Goal: Obtain resource: Download file/media

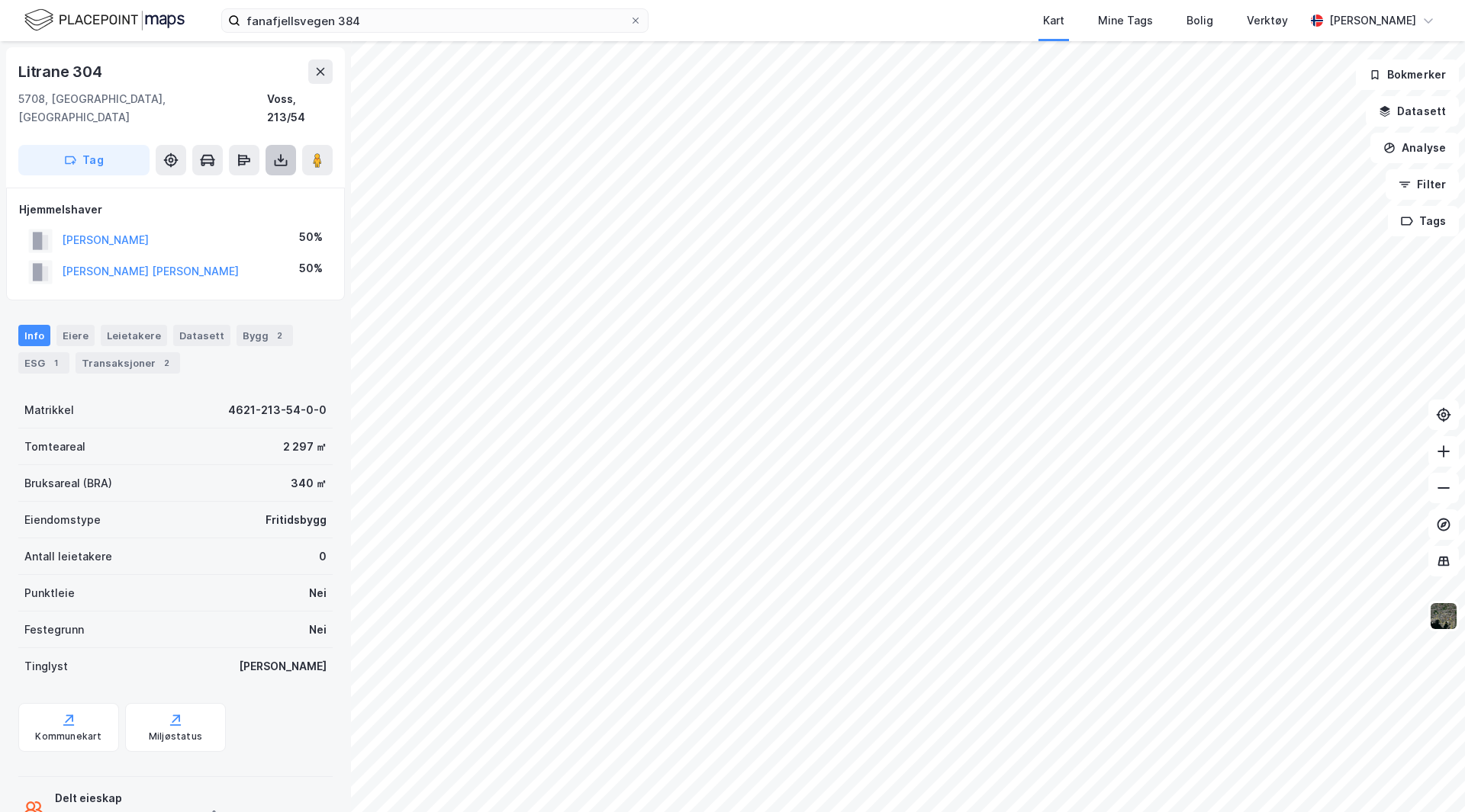
click at [284, 145] on button at bounding box center [280, 160] width 30 height 30
click at [247, 185] on div "Last ned grunnbok" at bounding box center [205, 191] width 89 height 12
click at [743, 0] on html "fanafjellsvegen 384 Kart Mine Tags Bolig Verktøy [PERSON_NAME] Litrane 304 5708…" at bounding box center [732, 406] width 1465 height 812
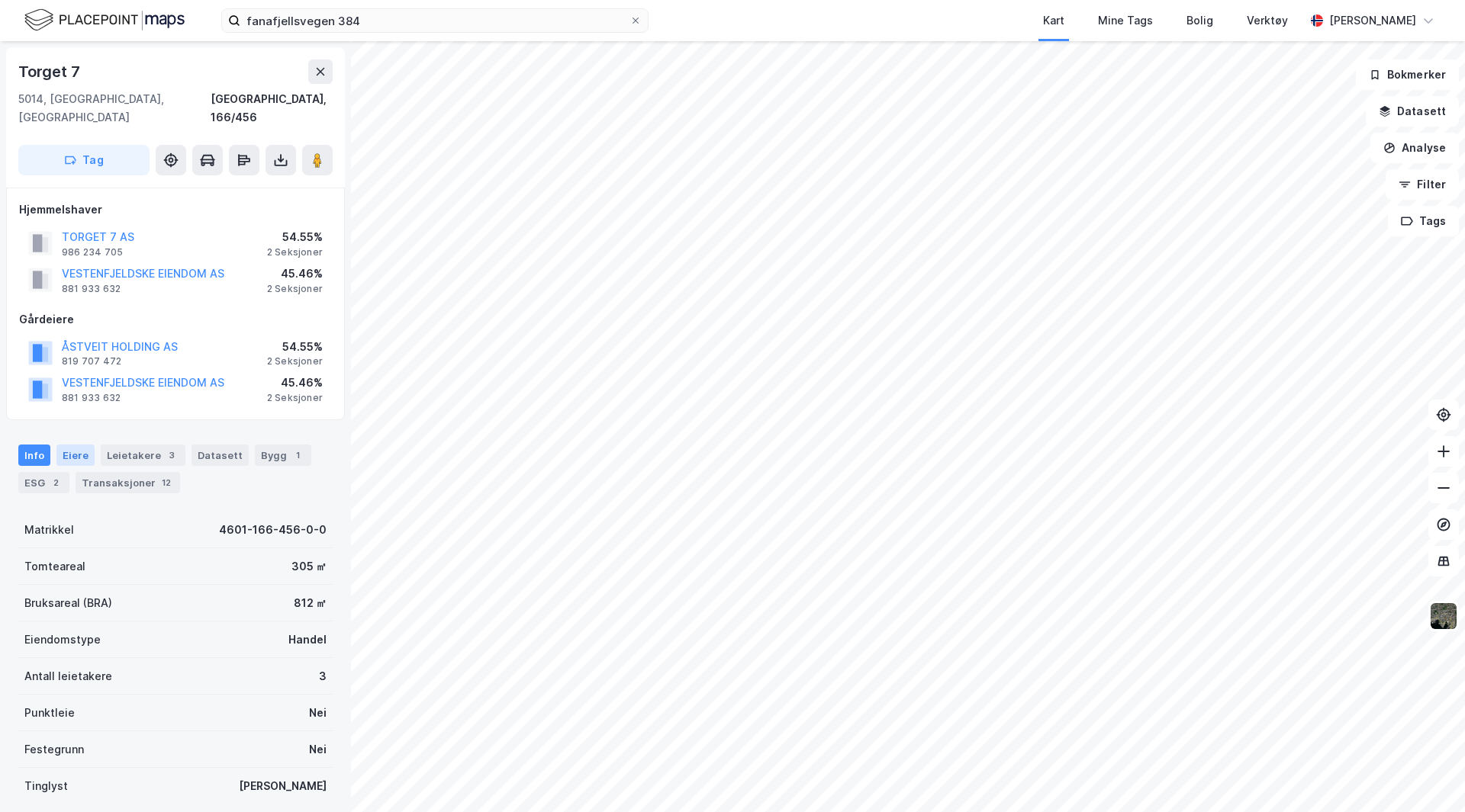
click at [67, 445] on div "Eiere" at bounding box center [75, 455] width 38 height 21
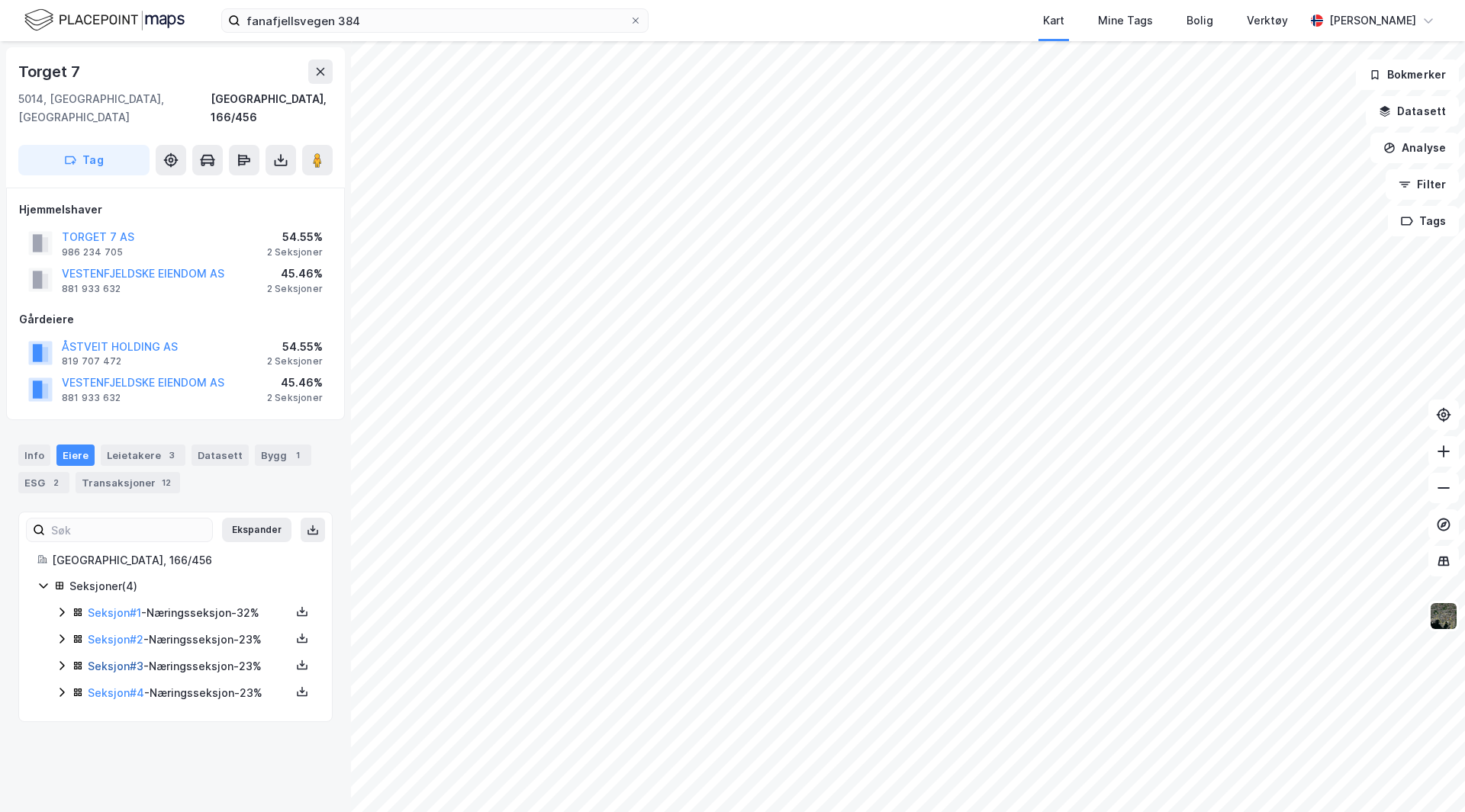
click at [124, 660] on link "Seksjon # 3" at bounding box center [116, 666] width 55 height 13
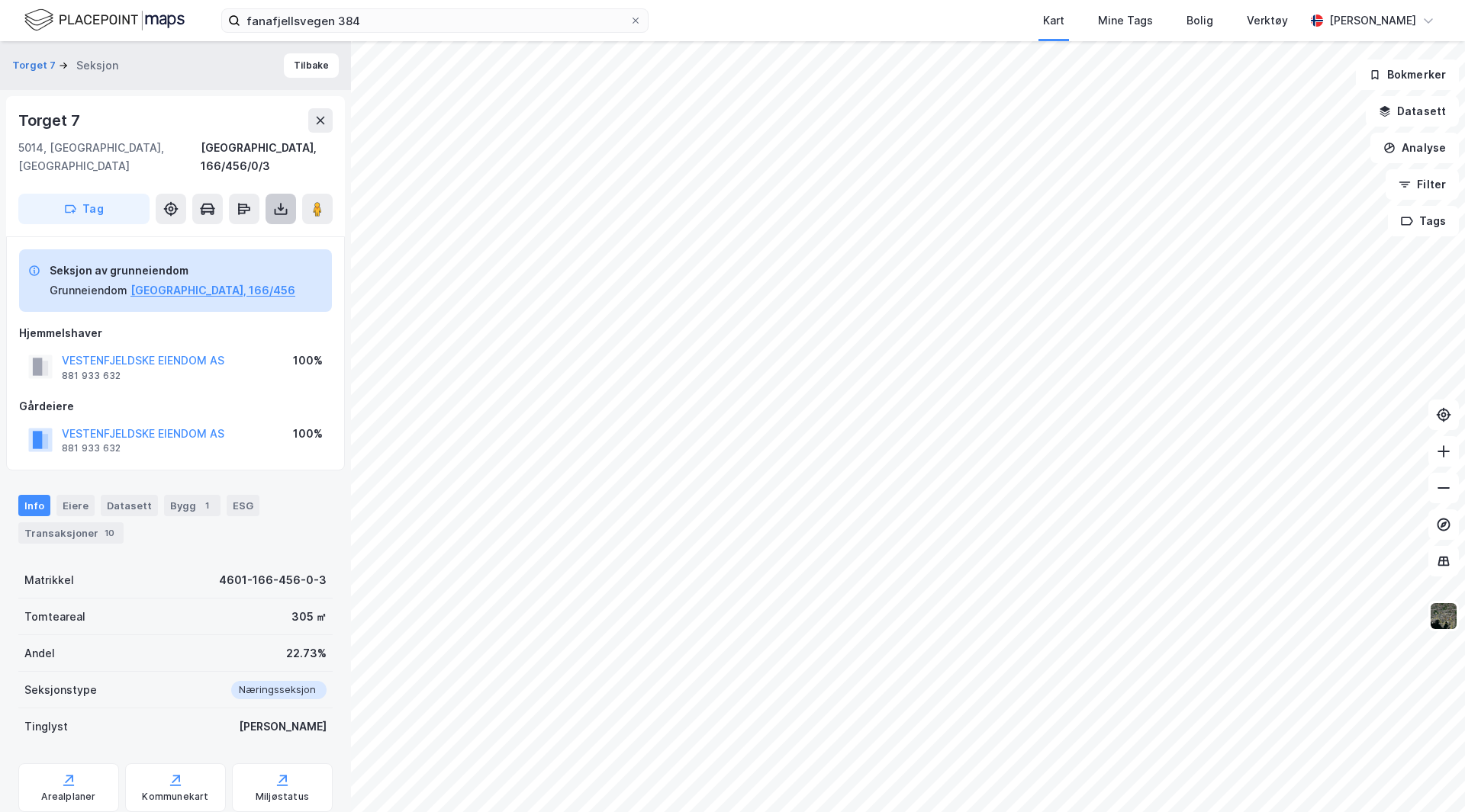
click at [278, 201] on icon at bounding box center [280, 208] width 15 height 15
click at [227, 234] on div "Last ned grunnbok" at bounding box center [205, 239] width 89 height 12
click at [302, 66] on button "Tilbake" at bounding box center [310, 66] width 55 height 24
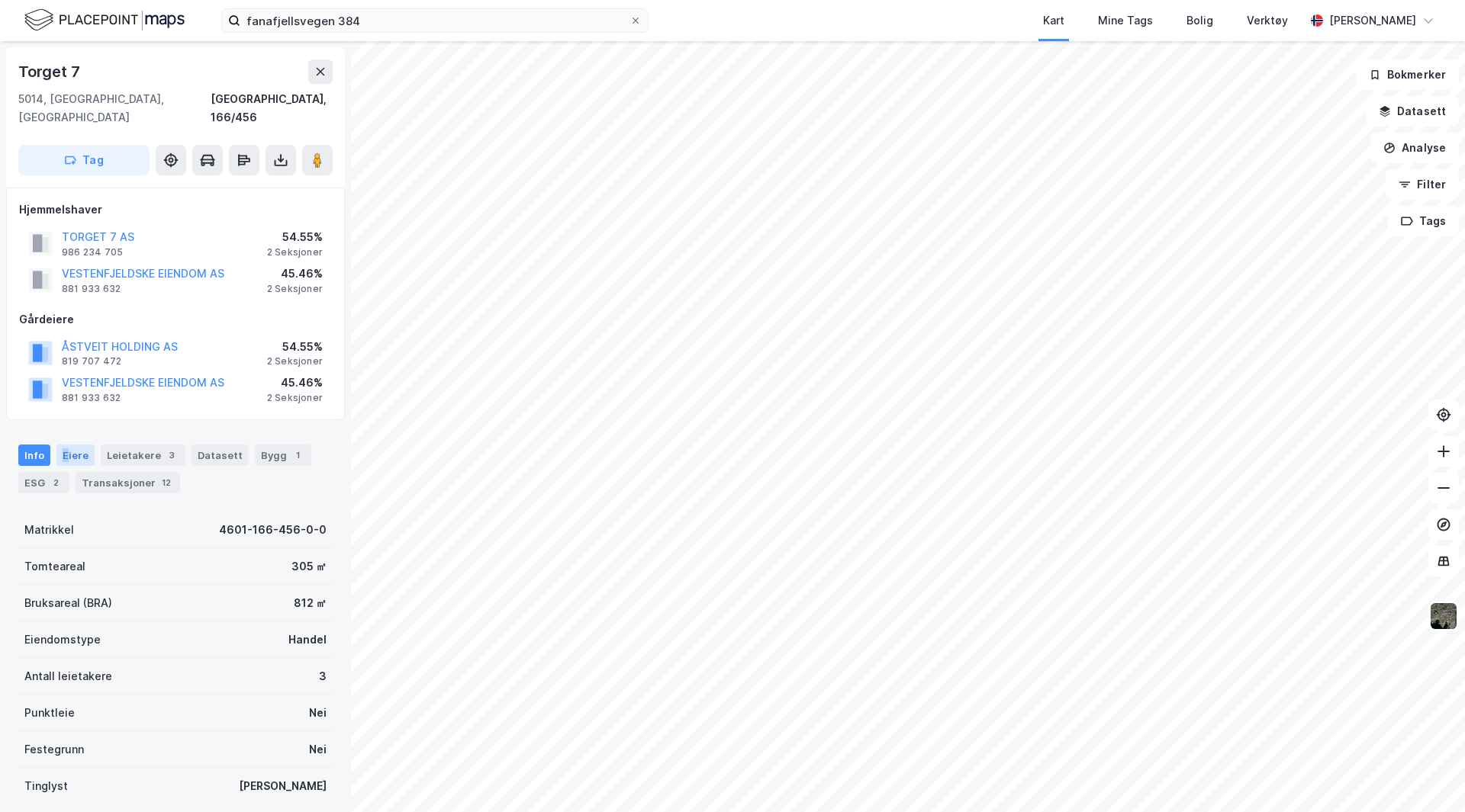
click at [64, 445] on div "Eiere" at bounding box center [75, 455] width 38 height 21
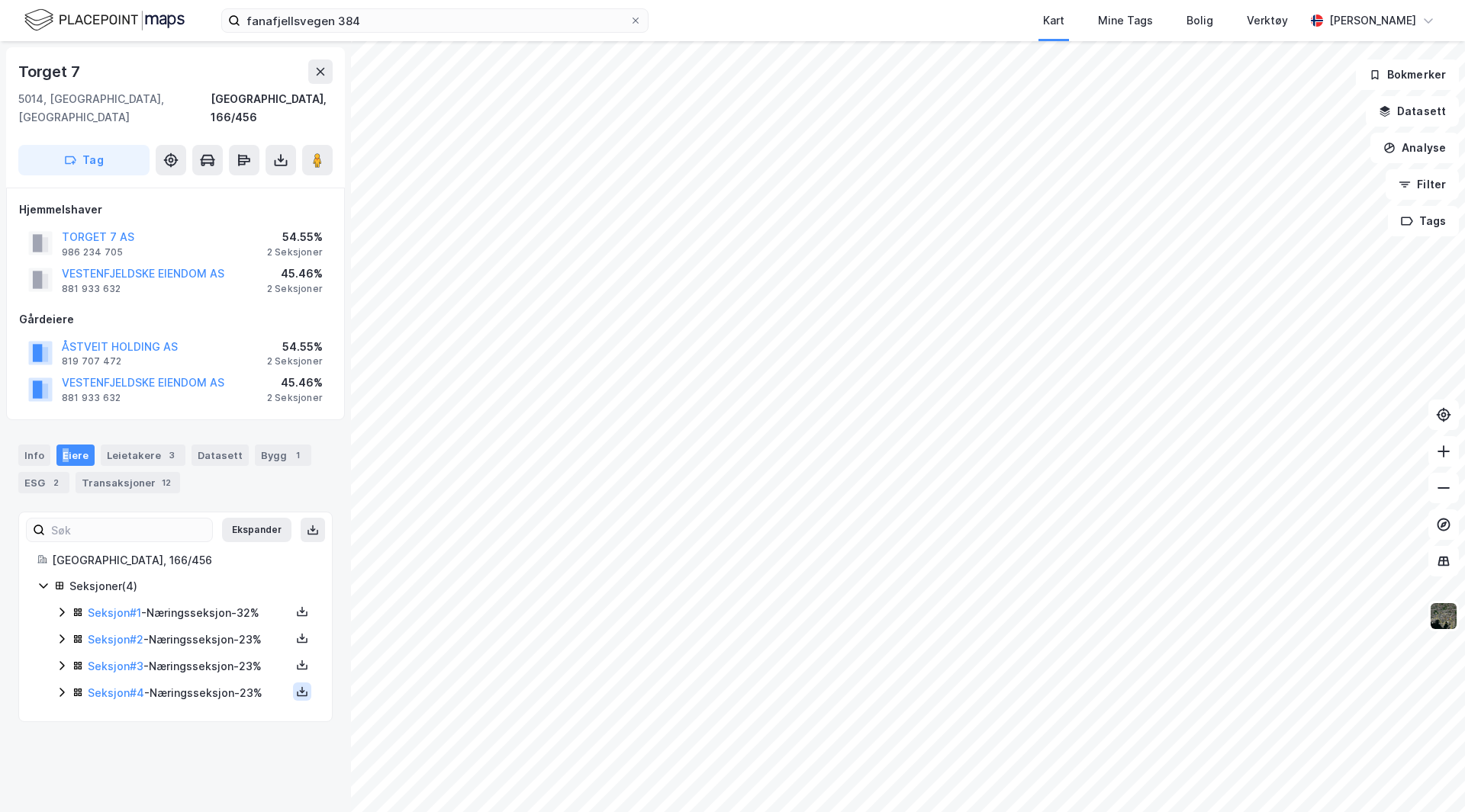
click at [296, 686] on icon at bounding box center [301, 691] width 12 height 12
click at [208, 637] on div "Grunnbok" at bounding box center [210, 646] width 51 height 18
